Goal: Task Accomplishment & Management: Use online tool/utility

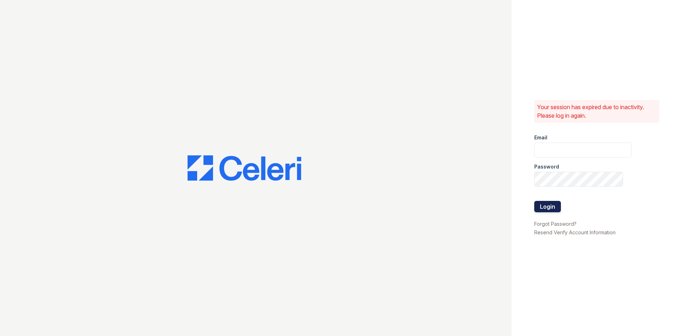
type input "[DOMAIN_NAME][EMAIL_ADDRESS][DOMAIN_NAME]"
click at [558, 201] on button "Login" at bounding box center [547, 206] width 27 height 11
click at [558, 203] on button "Login" at bounding box center [547, 206] width 27 height 11
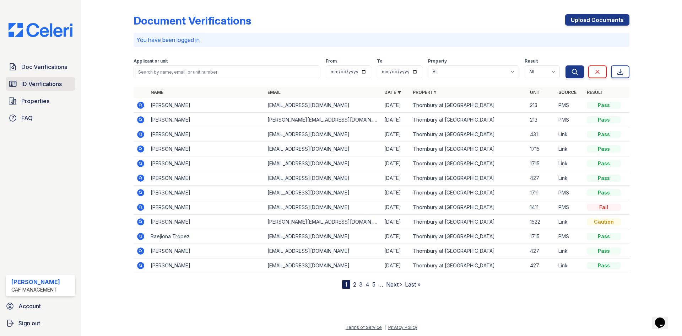
drag, startPoint x: 33, startPoint y: 86, endPoint x: 71, endPoint y: 88, distance: 37.7
click at [33, 86] on span "ID Verifications" at bounding box center [41, 84] width 41 height 9
